Goal: Navigation & Orientation: Find specific page/section

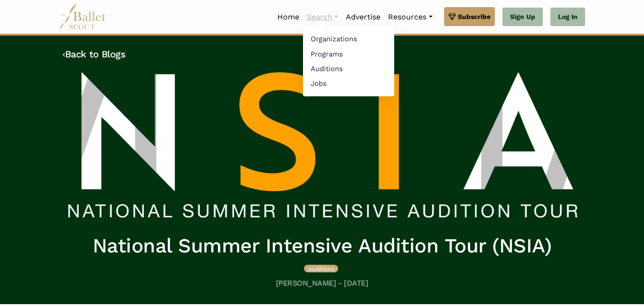
click at [321, 21] on link "Search" at bounding box center [322, 17] width 39 height 20
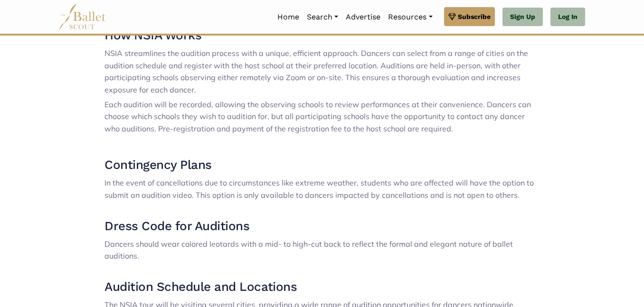
scroll to position [354, 0]
